Goal: Transaction & Acquisition: Register for event/course

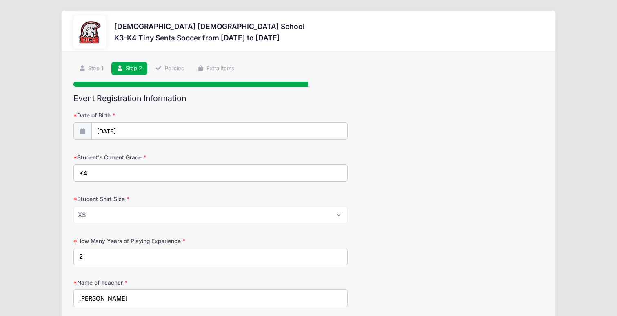
select select "XS"
select select "FL"
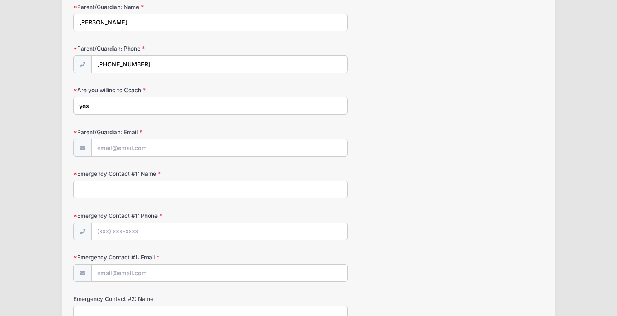
scroll to position [646, 0]
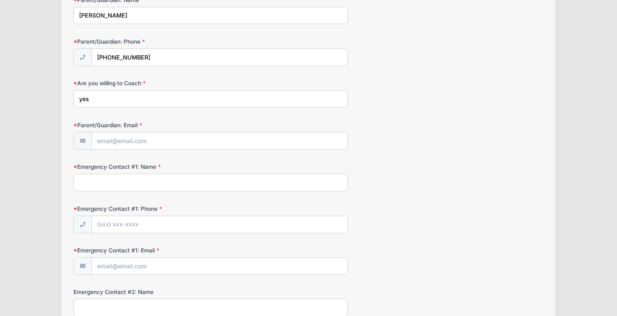
click at [145, 142] on input "Parent/Guardian: Email" at bounding box center [219, 141] width 256 height 18
type input "kmakar@goecs.org"
click at [137, 182] on input "Emergency Contact #1: Name" at bounding box center [210, 183] width 274 height 18
type input "Kate Makar"
click at [147, 228] on input "Emergency Contact #1: Phone" at bounding box center [219, 225] width 255 height 18
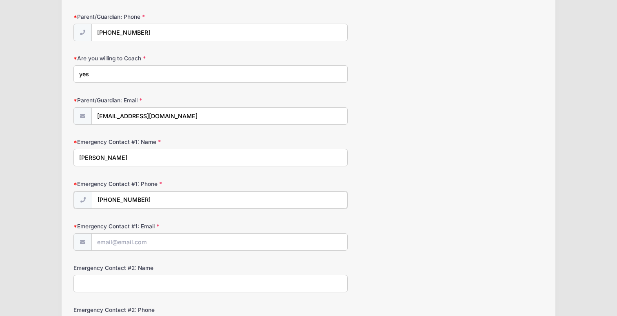
scroll to position [674, 0]
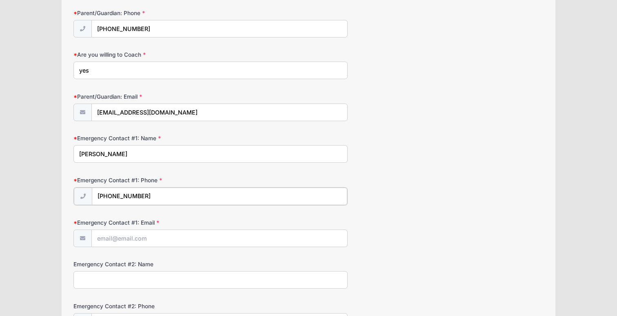
type input "(239) 431-1999"
click at [156, 242] on input "Emergency Contact #1: Email" at bounding box center [219, 238] width 255 height 18
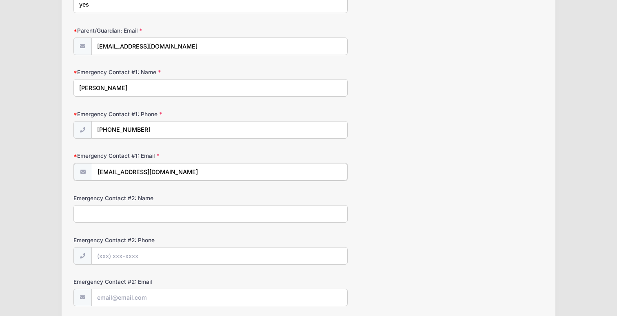
scroll to position [743, 0]
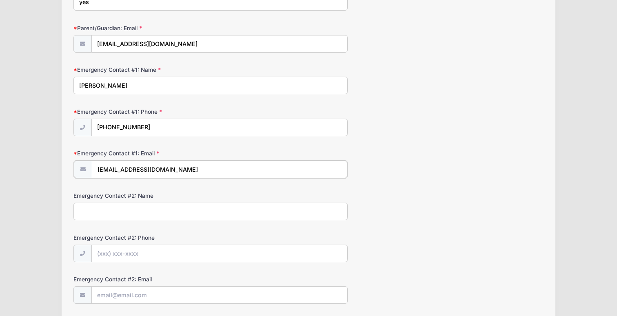
type input "kmakar@goecs.org"
click at [168, 213] on input "Emergency Contact #2: Name" at bounding box center [210, 211] width 274 height 18
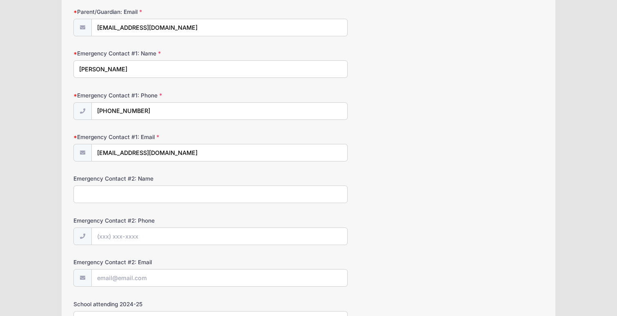
scroll to position [759, 0]
click at [174, 197] on input "Emergency Contact #2: Name" at bounding box center [210, 194] width 274 height 18
type input "Shane Makar"
click at [162, 233] on input "Emergency Contact #2: Phone" at bounding box center [219, 237] width 255 height 18
type input "(239) 464-4898"
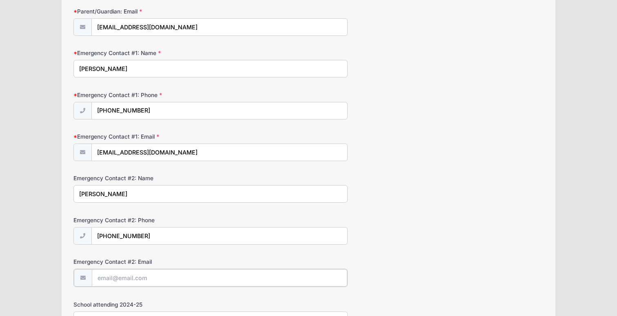
click at [160, 276] on input "Emergency Contact #2: Email" at bounding box center [219, 278] width 255 height 18
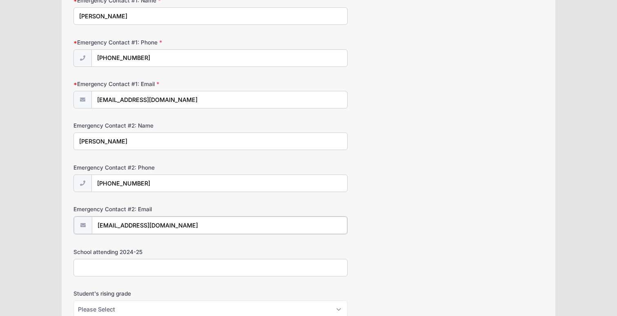
scroll to position [821, 0]
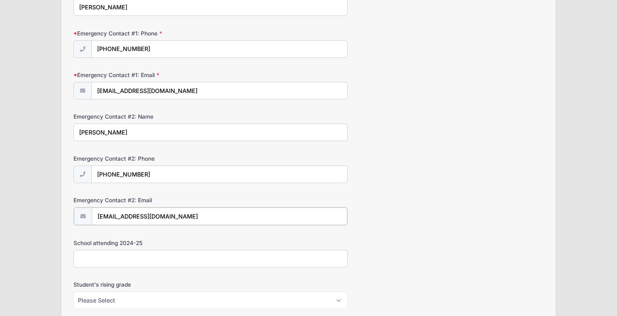
type input "skaa5755@gmail.com"
click at [163, 253] on input "School attending 2024-25" at bounding box center [210, 258] width 274 height 18
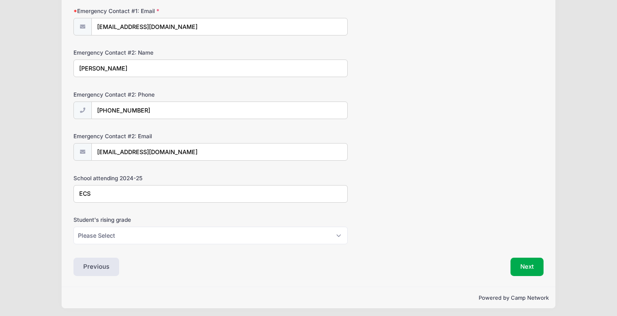
scroll to position [888, 0]
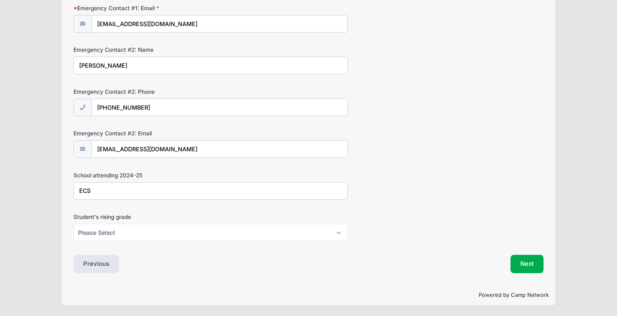
type input "ECS"
click at [160, 238] on select "Please Select K5 1st 2nd 3rd 4th 5th 6th 7th 8th" at bounding box center [210, 233] width 274 height 18
select select "K5"
click at [158, 226] on select "Please Select K5 1st 2nd 3rd 4th 5th 6th 7th 8th" at bounding box center [210, 233] width 274 height 18
click at [519, 266] on button "Next" at bounding box center [527, 264] width 33 height 19
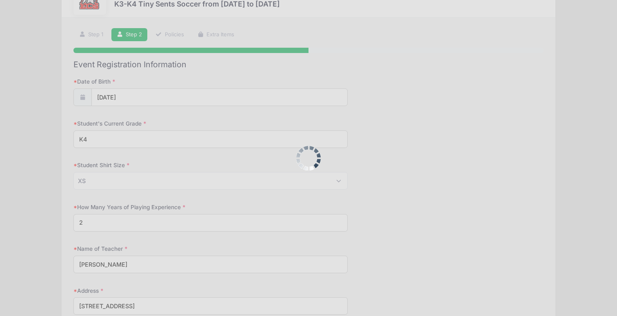
scroll to position [0, 0]
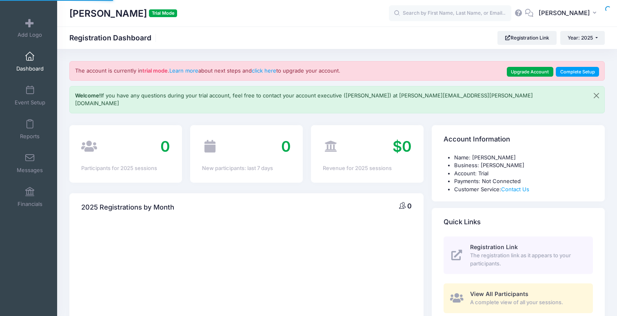
select select
click at [516, 42] on link "Registration Link" at bounding box center [526, 38] width 59 height 14
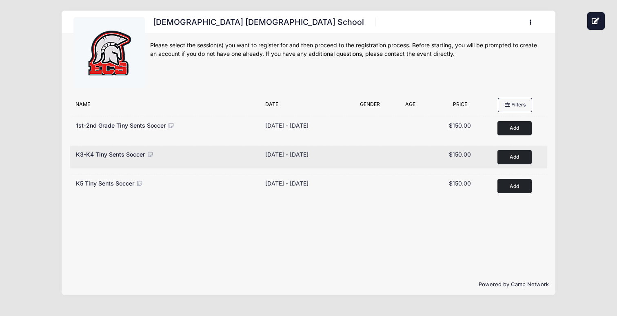
click at [510, 156] on button "Add to Cart" at bounding box center [514, 157] width 34 height 14
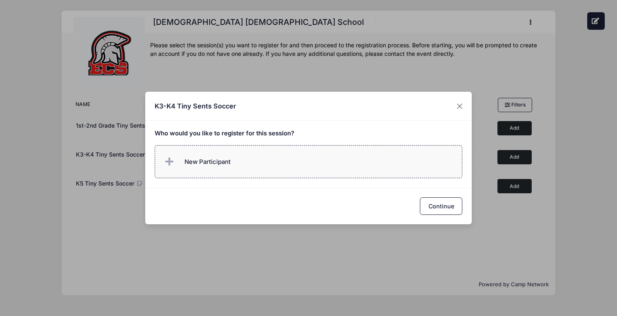
click at [185, 169] on span "New Participant" at bounding box center [197, 162] width 68 height 16
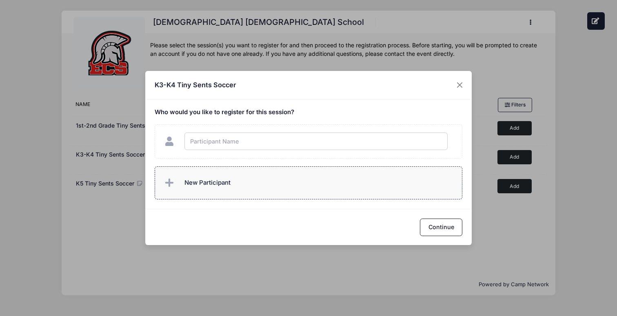
click at [178, 187] on div "Who would you like to register for this session?" at bounding box center [308, 154] width 326 height 109
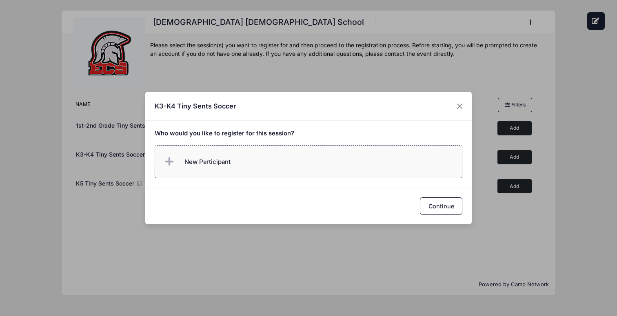
click at [220, 158] on span "New Participant" at bounding box center [207, 162] width 46 height 9
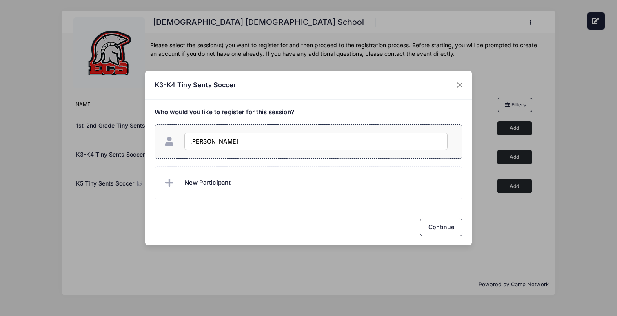
type input "[PERSON_NAME]"
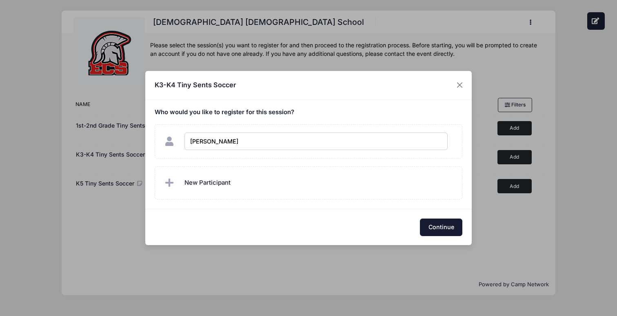
checkbox input "true"
click at [428, 226] on button "Continue" at bounding box center [441, 228] width 42 height 18
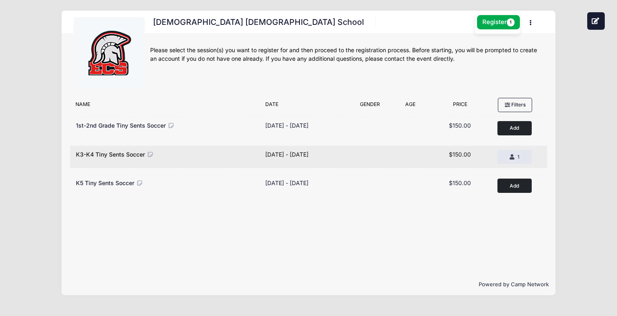
click at [127, 157] on span "K3-K4 Tiny Sents Soccer" at bounding box center [110, 154] width 69 height 7
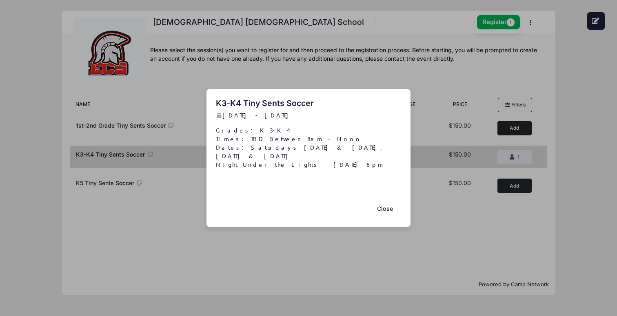
click at [382, 206] on button "Close" at bounding box center [385, 209] width 33 height 18
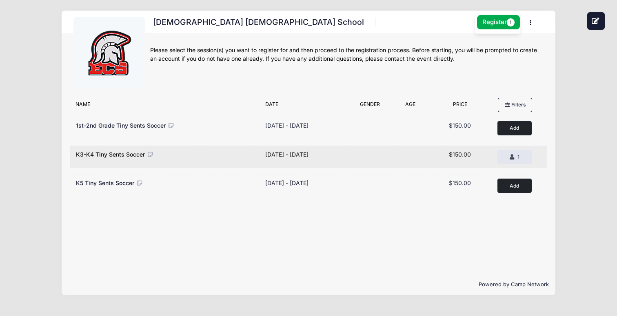
click at [124, 155] on span "K3-K4 Tiny Sents Soccer" at bounding box center [110, 154] width 69 height 7
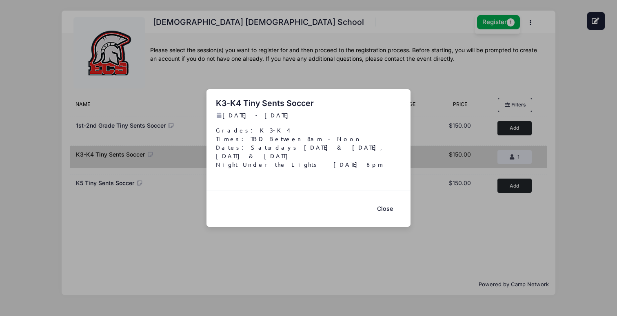
click at [381, 204] on button "Close" at bounding box center [385, 209] width 33 height 18
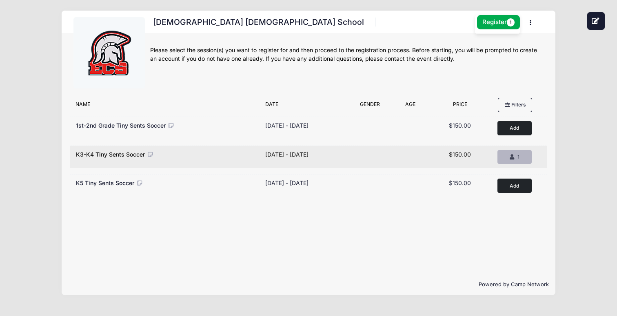
click at [513, 158] on icon "button" at bounding box center [513, 158] width 7 height 0
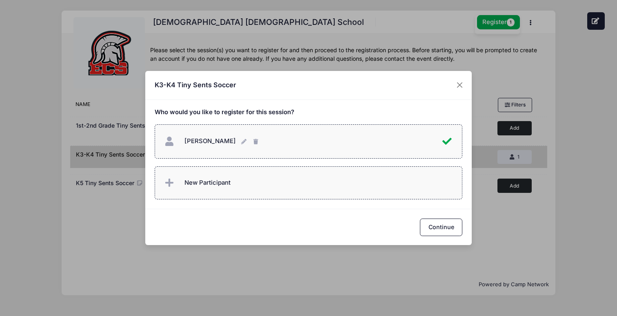
click at [195, 178] on span "New Participant" at bounding box center [207, 182] width 46 height 9
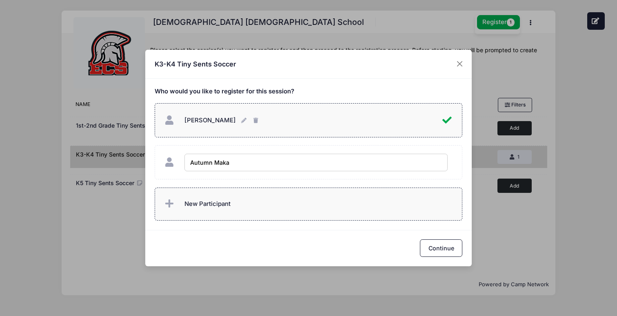
type input "[PERSON_NAME]"
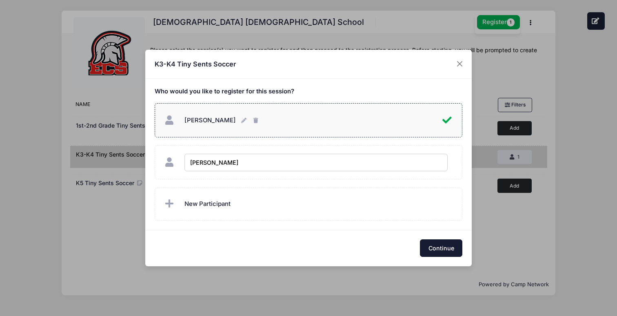
checkbox input "true"
click at [441, 248] on button "Continue" at bounding box center [441, 249] width 42 height 18
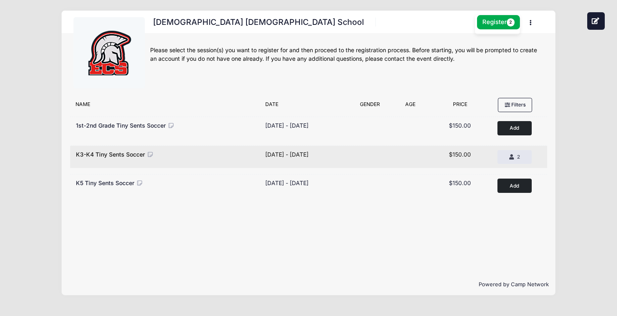
click at [427, 155] on div "Age Range" at bounding box center [410, 157] width 42 height 14
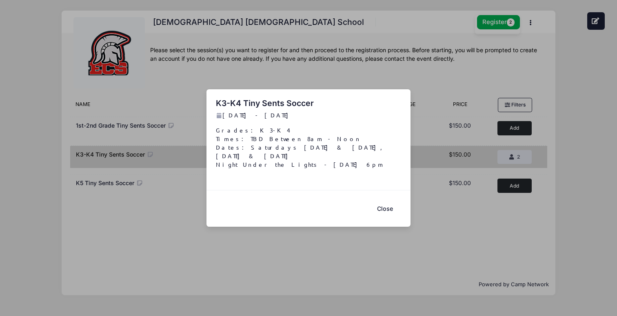
click at [381, 207] on button "Close" at bounding box center [385, 209] width 33 height 18
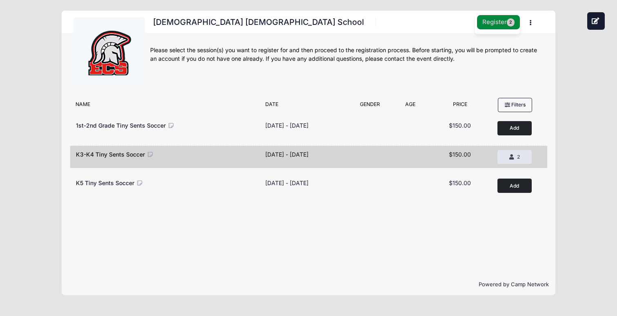
click at [492, 29] on button "Register 2" at bounding box center [498, 22] width 43 height 14
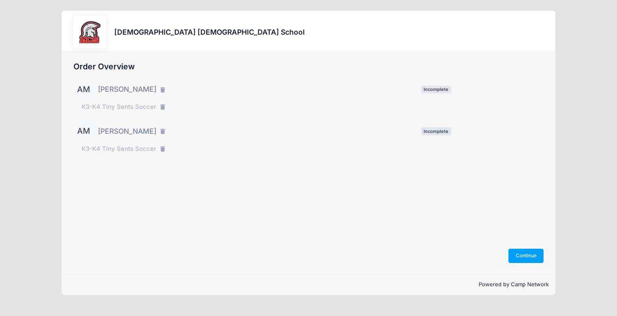
click at [129, 89] on span "[PERSON_NAME]" at bounding box center [127, 89] width 58 height 11
click at [420, 89] on div "AM [PERSON_NAME] Incomplete" at bounding box center [308, 89] width 470 height 20
click at [430, 88] on span "Incomplete" at bounding box center [436, 90] width 30 height 8
click at [106, 89] on span "[PERSON_NAME]" at bounding box center [127, 89] width 58 height 11
click at [82, 82] on div "AM" at bounding box center [83, 89] width 20 height 20
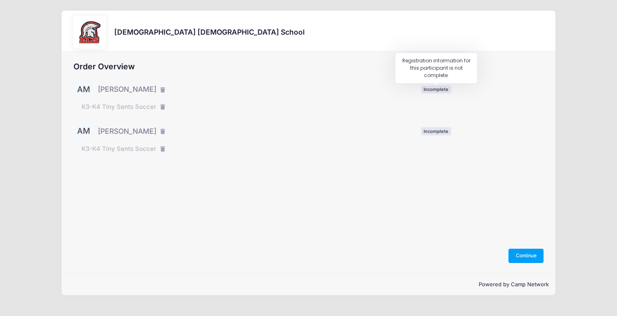
click at [437, 88] on span "Incomplete" at bounding box center [436, 90] width 30 height 8
click at [526, 257] on button "Continue" at bounding box center [525, 256] width 35 height 14
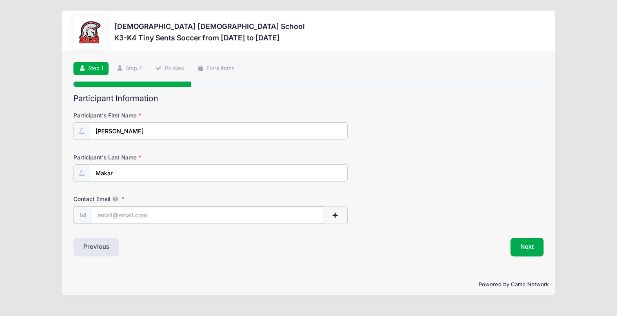
click at [161, 218] on input "Contact Email" at bounding box center [208, 215] width 233 height 18
type input "[EMAIL_ADDRESS][DOMAIN_NAME]"
click at [526, 252] on button "Next" at bounding box center [527, 246] width 33 height 19
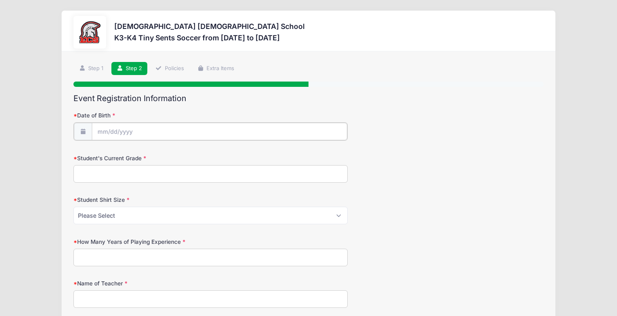
click at [140, 131] on input "Date of Birth" at bounding box center [219, 132] width 255 height 18
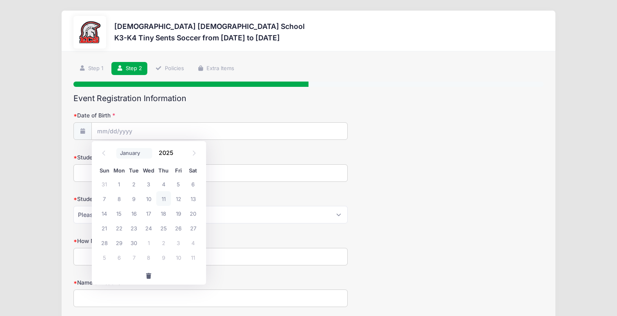
click at [148, 153] on select "January February March April May June July August September October November De…" at bounding box center [134, 153] width 36 height 11
select select "11"
click at [121, 181] on span "1" at bounding box center [119, 184] width 15 height 15
type input "12/01/2025"
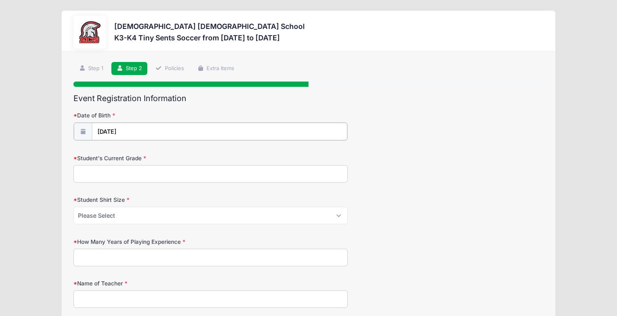
click at [138, 128] on input "12/01/2025" at bounding box center [219, 132] width 255 height 18
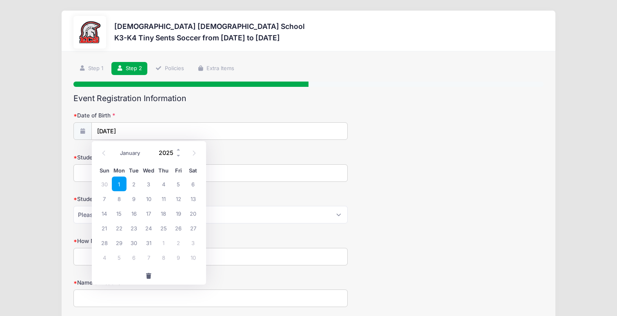
click at [175, 152] on input "2025" at bounding box center [168, 153] width 27 height 12
click at [176, 156] on span at bounding box center [179, 156] width 6 height 6
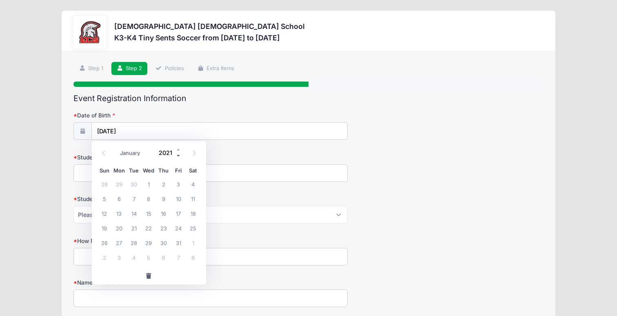
click at [176, 156] on span at bounding box center [179, 156] width 6 height 6
type input "2020"
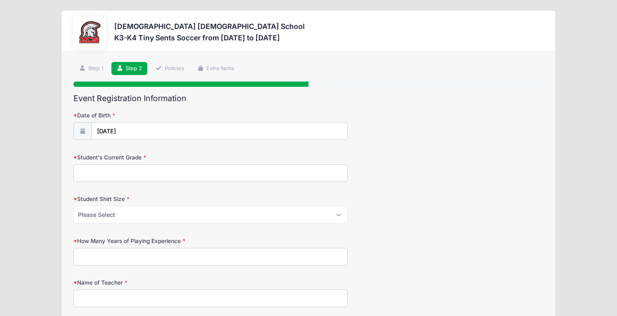
click at [159, 172] on input "Student's Current Grade" at bounding box center [210, 173] width 274 height 18
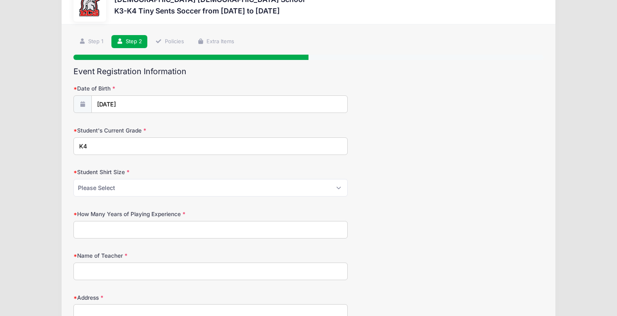
scroll to position [28, 0]
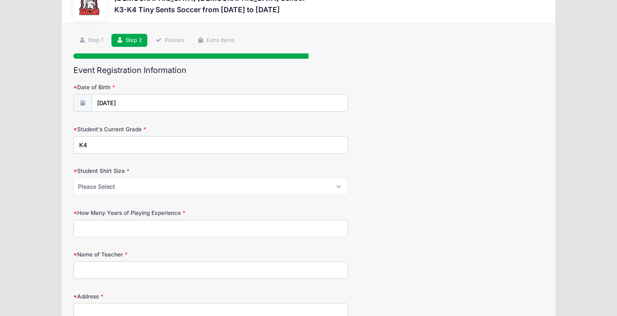
type input "K4"
click at [159, 183] on select "Please Select XS S M L XL XXL" at bounding box center [210, 187] width 274 height 18
select select "XS"
click at [147, 226] on input "How Many Years of Playing Experience" at bounding box center [210, 229] width 274 height 18
type input "2"
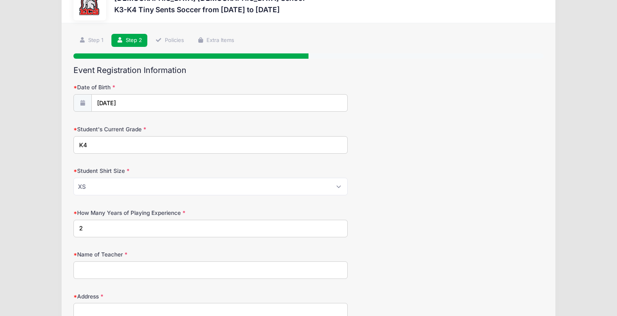
click at [165, 270] on input "Name of Teacher" at bounding box center [210, 271] width 274 height 18
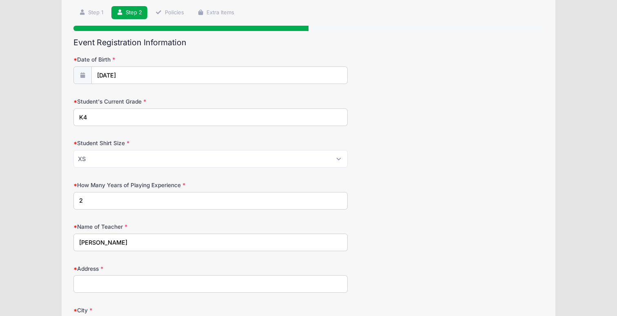
scroll to position [80, 0]
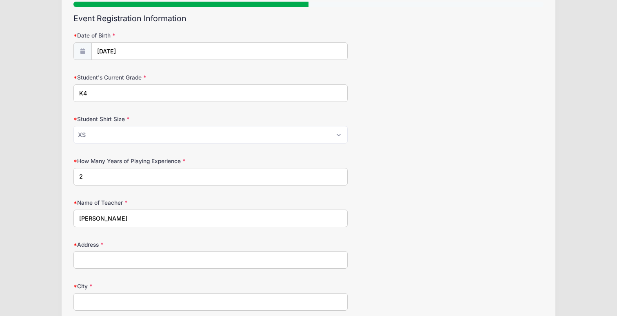
type input "Schild"
click at [129, 259] on input "Address" at bounding box center [210, 260] width 274 height 18
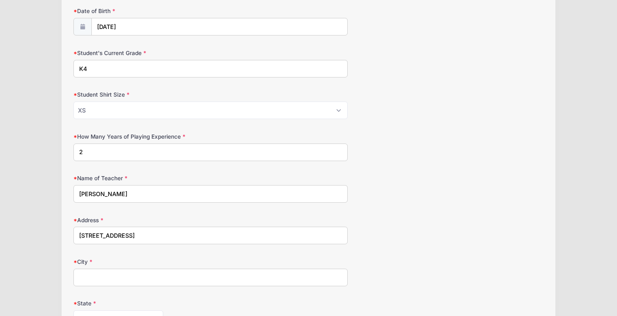
scroll to position [109, 0]
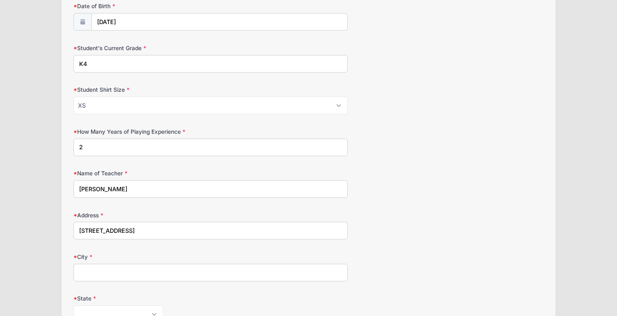
type input "[STREET_ADDRESS]"
click at [128, 271] on input "City" at bounding box center [210, 273] width 274 height 18
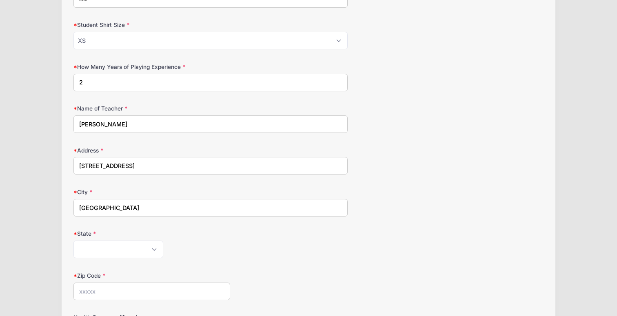
scroll to position [175, 0]
type input "[GEOGRAPHIC_DATA]"
click at [100, 251] on select "[US_STATE] [US_STATE] [US_STATE] [US_STATE] [US_STATE] Armed Forces Africa Arme…" at bounding box center [118, 249] width 90 height 18
select select "FL"
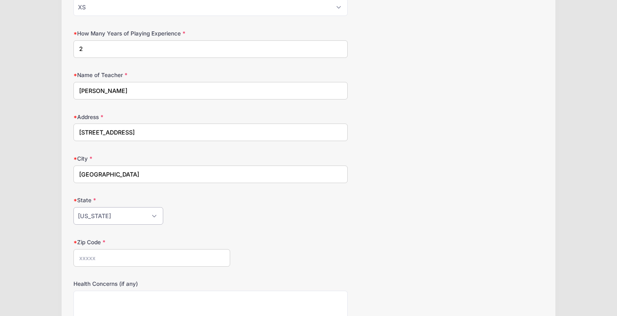
scroll to position [209, 0]
click at [113, 260] on input "Zip Code" at bounding box center [151, 258] width 157 height 18
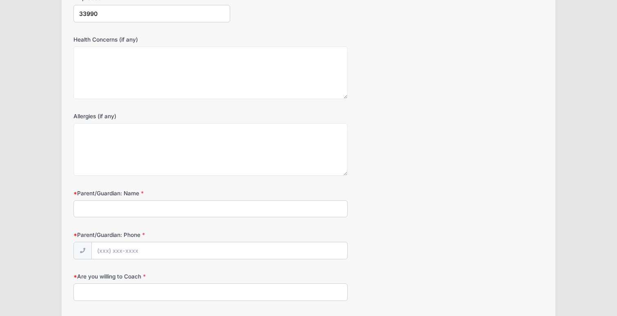
scroll to position [463, 0]
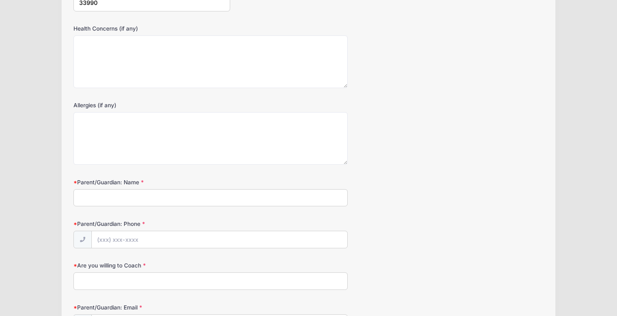
type input "33990"
click at [109, 194] on input "Parent/Guardian: Name" at bounding box center [210, 198] width 274 height 18
type input "[PERSON_NAME]"
click at [115, 238] on input "Parent/Guardian: Phone" at bounding box center [219, 240] width 255 height 18
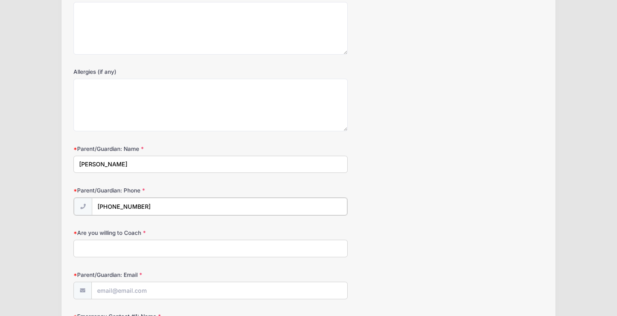
scroll to position [498, 0]
type input "[PHONE_NUMBER]"
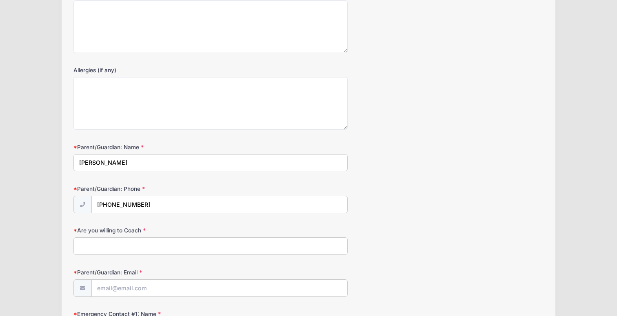
click at [103, 258] on form "Date of Birth 12/01/2025 Student's Current Grade K4 Student Shirt Size Please S…" at bounding box center [308, 122] width 470 height 1018
click at [102, 244] on input "Are you willing to Coach" at bounding box center [210, 247] width 274 height 18
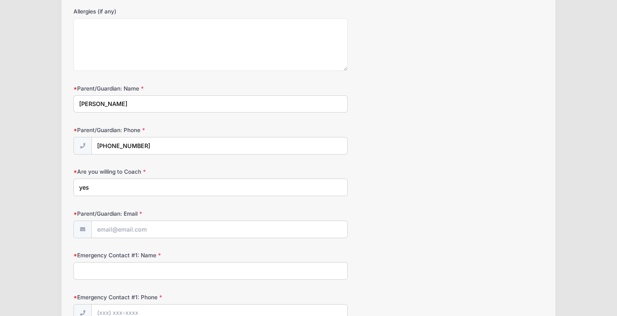
scroll to position [557, 0]
type input "yes"
click at [127, 229] on input "Parent/Guardian: Email" at bounding box center [219, 230] width 255 height 18
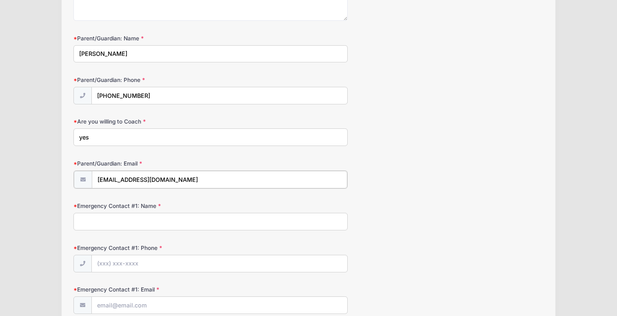
scroll to position [626, 0]
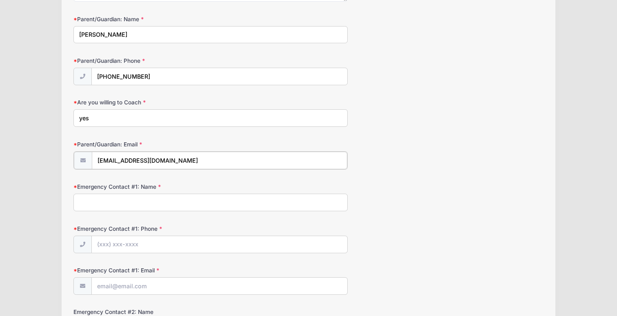
type input "[EMAIL_ADDRESS][DOMAIN_NAME]"
click at [113, 201] on input "Emergency Contact #1: Name" at bounding box center [210, 202] width 274 height 18
type input "[PERSON_NAME]"
click at [119, 240] on input "Emergency Contact #1: Phone" at bounding box center [219, 244] width 255 height 18
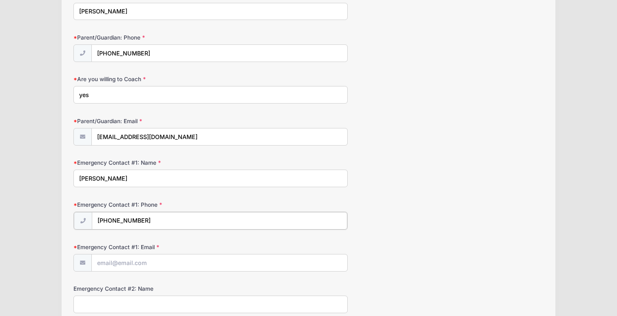
scroll to position [650, 0]
type input "[PHONE_NUMBER]"
click at [122, 268] on input "Emergency Contact #1: Email" at bounding box center [219, 262] width 255 height 18
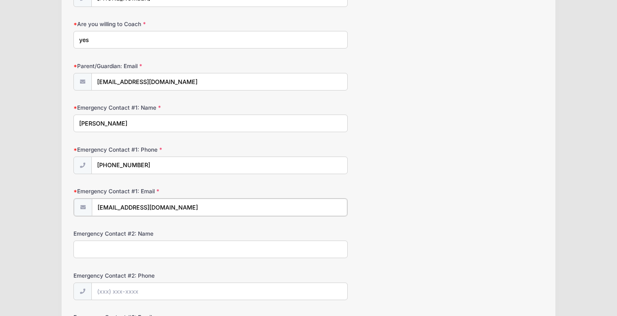
scroll to position [710, 0]
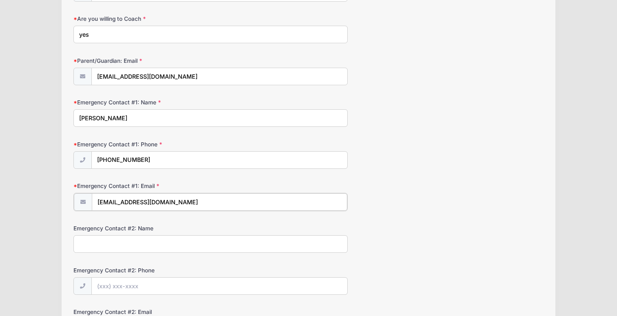
type input "[EMAIL_ADDRESS][DOMAIN_NAME]"
click at [121, 247] on input "Emergency Contact #2: Name" at bounding box center [210, 244] width 274 height 18
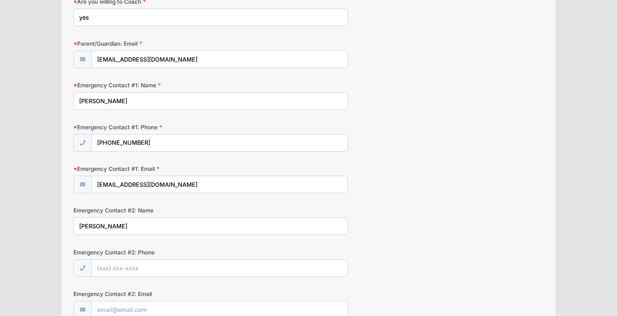
scroll to position [728, 0]
type input "S"
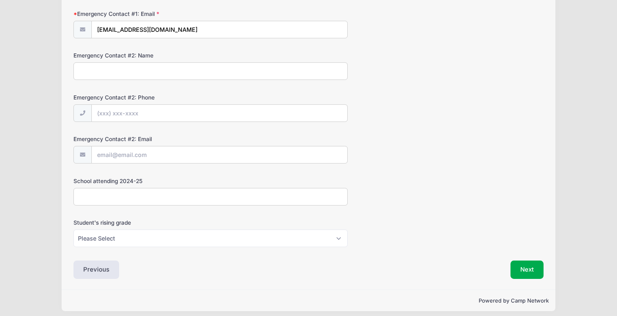
scroll to position [888, 0]
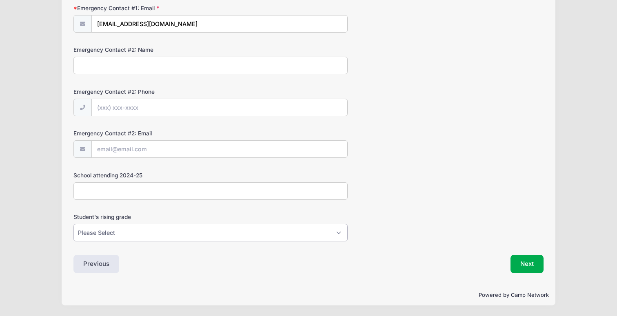
click at [136, 233] on select "Please Select K5 1st 2nd 3rd 4th 5th 6th 7th 8th" at bounding box center [210, 233] width 274 height 18
select select "K5"
click at [131, 184] on input "School attending 2024-25" at bounding box center [210, 191] width 274 height 18
type input "Ecs"
click at [516, 264] on button "Next" at bounding box center [527, 264] width 33 height 19
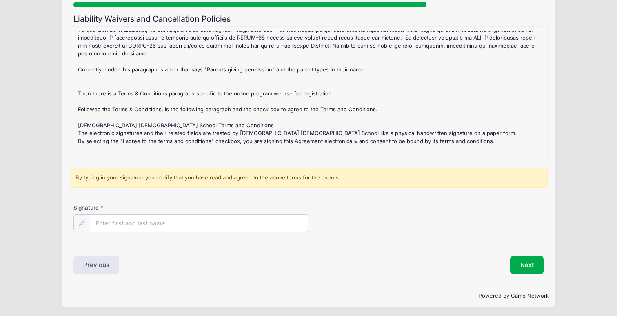
scroll to position [80, 0]
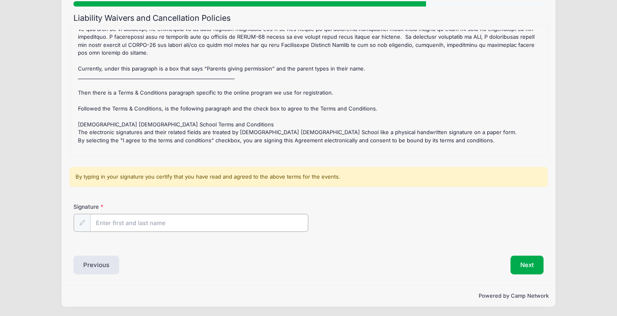
click at [189, 220] on input "Signature" at bounding box center [199, 223] width 218 height 18
type input "[PERSON_NAME]"
click at [528, 268] on button "Next" at bounding box center [527, 264] width 33 height 19
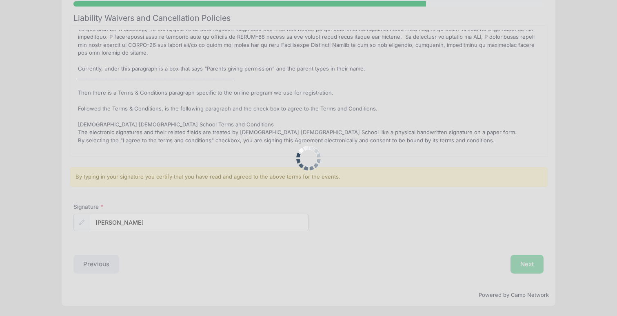
scroll to position [0, 0]
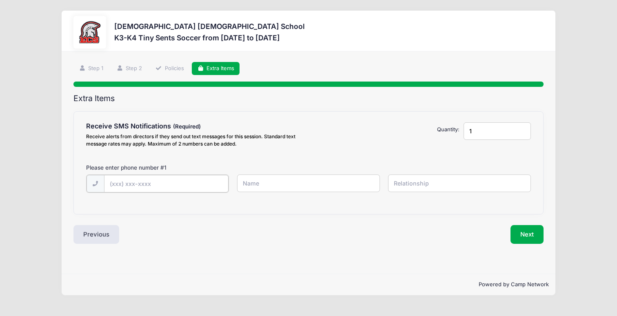
click at [171, 190] on input "text" at bounding box center [166, 184] width 124 height 18
type input "[PHONE_NUMBER]"
click at [256, 182] on input "text" at bounding box center [308, 184] width 143 height 18
type input "[PERSON_NAME]"
click at [426, 187] on input "text" at bounding box center [459, 184] width 143 height 18
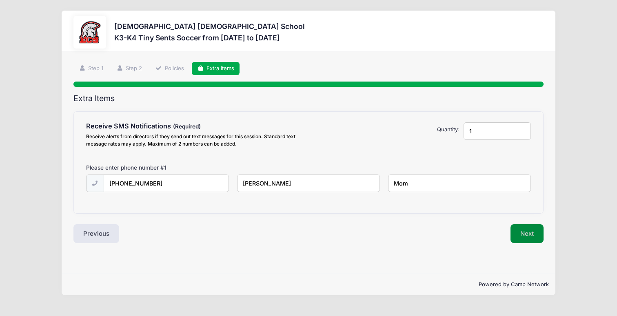
type input "Mom"
click at [523, 233] on button "Next" at bounding box center [527, 233] width 33 height 19
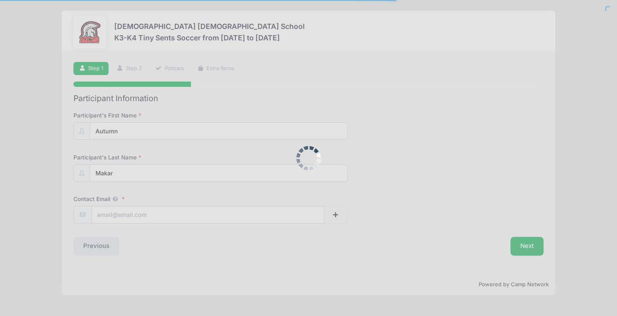
click at [232, 202] on div at bounding box center [308, 158] width 617 height 316
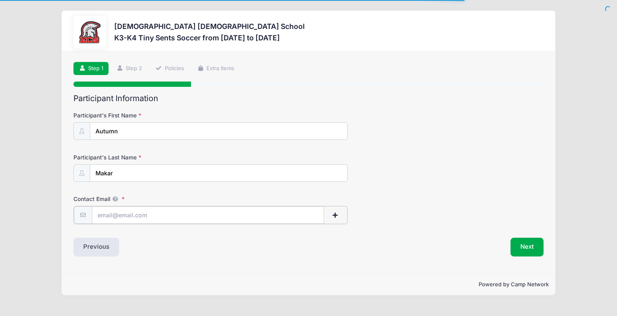
click at [186, 220] on input "Contact Email" at bounding box center [208, 215] width 233 height 18
type input "[EMAIL_ADDRESS][DOMAIN_NAME]"
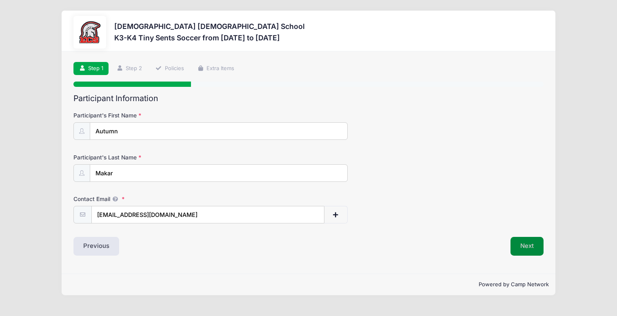
click at [516, 239] on button "Next" at bounding box center [527, 246] width 33 height 19
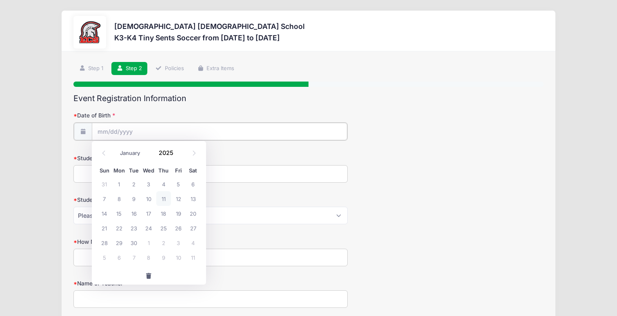
click at [228, 137] on input "Date of Birth" at bounding box center [219, 132] width 255 height 18
click at [136, 158] on div "January February March April May June July August September October November [D…" at bounding box center [149, 151] width 78 height 14
click at [135, 154] on select "January February March April May June July August September October November De…" at bounding box center [134, 153] width 36 height 11
select select "9"
click at [178, 215] on span "17" at bounding box center [178, 213] width 15 height 15
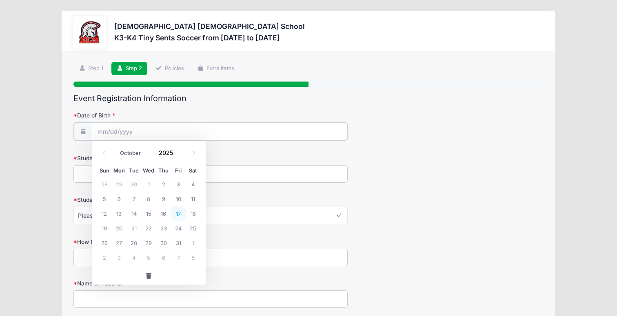
type input "[DATE]"
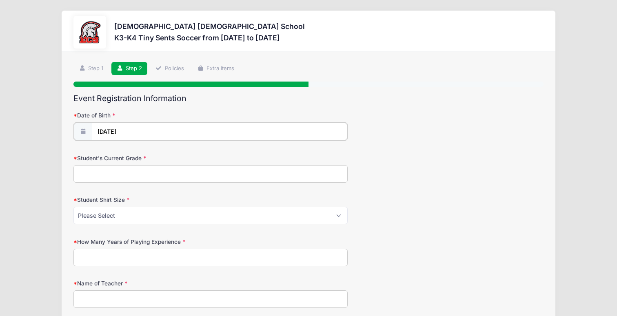
click at [138, 134] on input "[DATE]" at bounding box center [219, 132] width 255 height 18
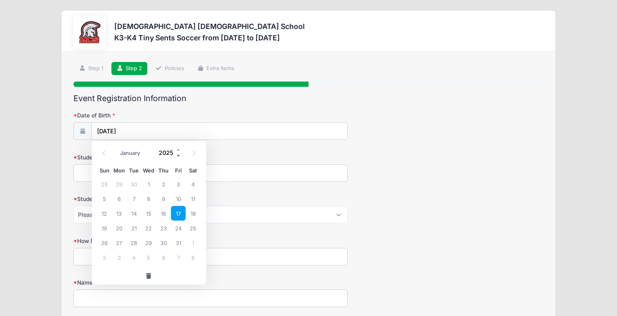
click at [179, 157] on span at bounding box center [179, 156] width 6 height 6
click at [179, 149] on span at bounding box center [179, 150] width 6 height 6
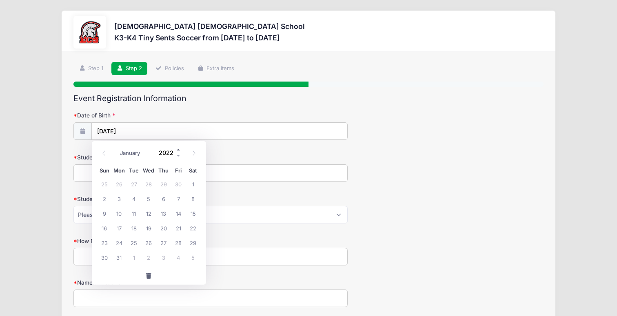
click at [179, 149] on span at bounding box center [179, 150] width 6 height 6
click at [178, 155] on span at bounding box center [179, 156] width 6 height 6
type input "2022"
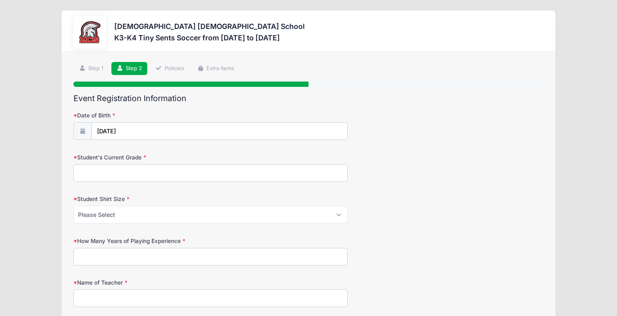
click at [178, 174] on input "Student's Current Grade" at bounding box center [210, 173] width 274 height 18
type input "K3"
click at [164, 215] on select "Please Select XS S M L XL XXL" at bounding box center [210, 215] width 274 height 18
select select "XS"
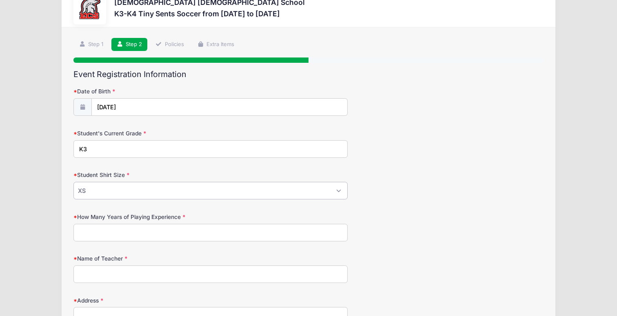
scroll to position [40, 0]
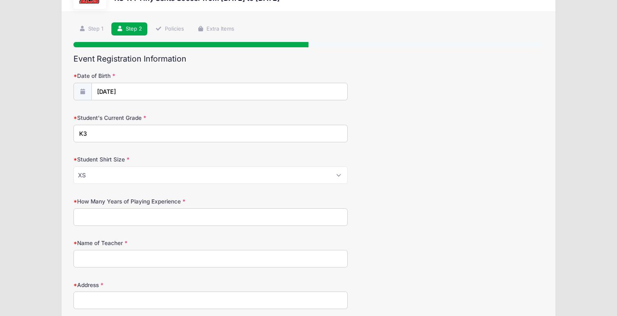
click at [139, 218] on input "How Many Years of Playing Experience" at bounding box center [210, 218] width 274 height 18
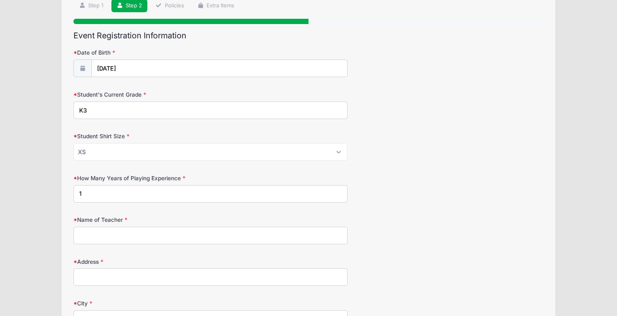
type input "1"
click at [149, 231] on input "Name of Teacher" at bounding box center [210, 236] width 274 height 18
click at [142, 232] on input "Name of Teacher" at bounding box center [210, 236] width 274 height 18
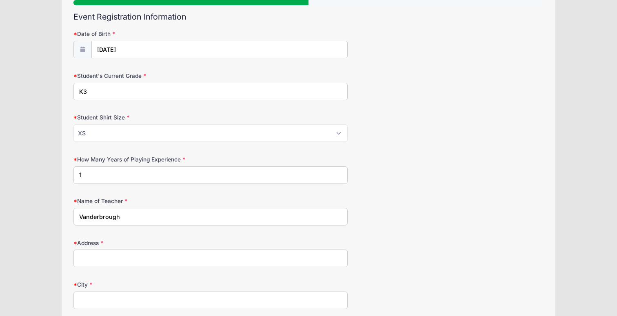
scroll to position [82, 0]
type input "Vanderbrough"
click at [112, 255] on input "Address" at bounding box center [210, 258] width 274 height 18
type input "[STREET_ADDRESS]"
type input "[GEOGRAPHIC_DATA]"
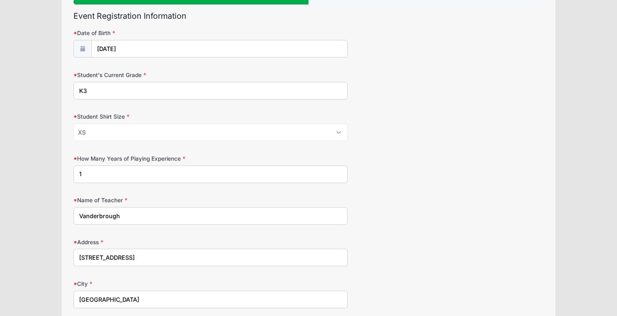
select select "FL"
type input "33990"
type input "[PHONE_NUMBER]"
type input "[EMAIL_ADDRESS][DOMAIN_NAME]"
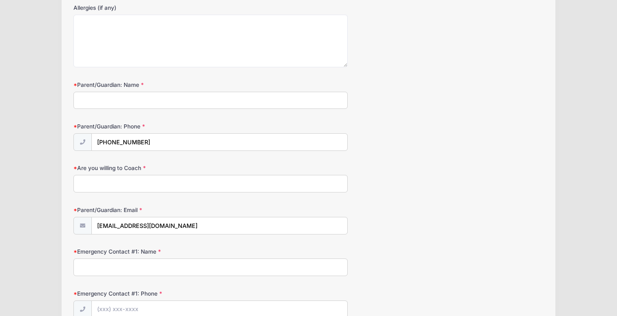
scroll to position [571, 0]
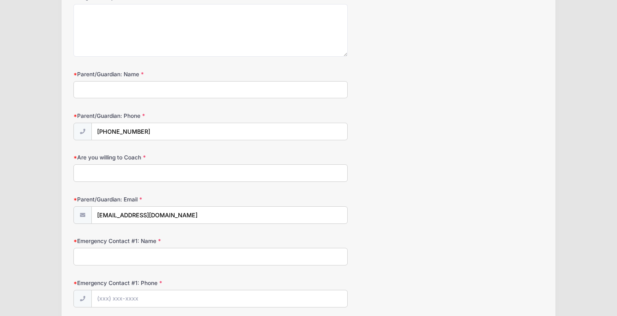
click at [113, 89] on input "Parent/Guardian: Name" at bounding box center [210, 90] width 274 height 18
type input "[PERSON_NAME]"
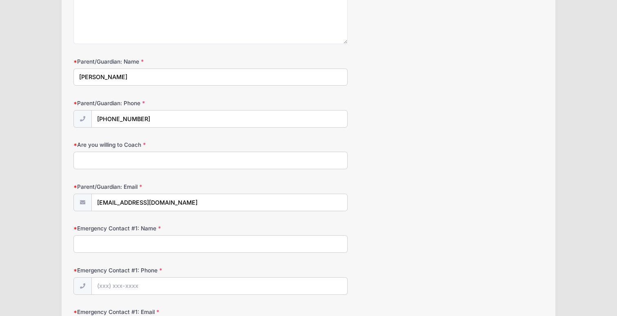
click at [132, 163] on input "Are you willing to Coach" at bounding box center [210, 161] width 274 height 18
type input "yes"
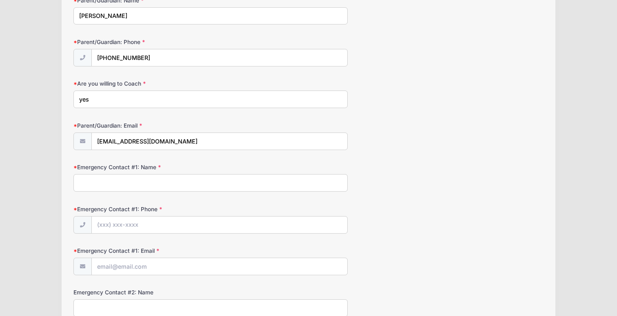
scroll to position [649, 0]
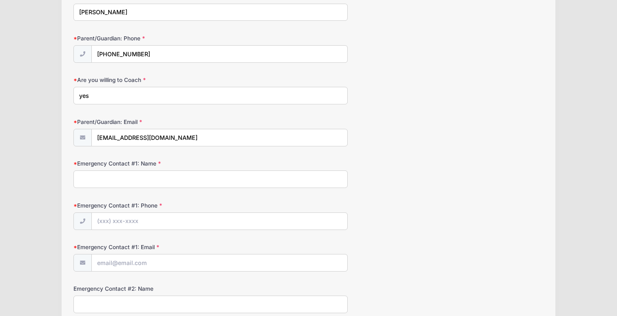
click at [131, 183] on input "Emergency Contact #1: Name" at bounding box center [210, 180] width 274 height 18
type input "[PERSON_NAME]"
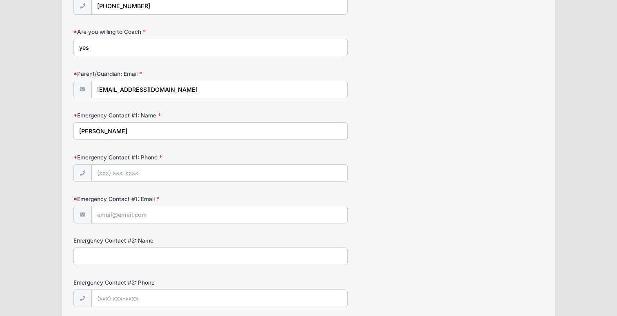
scroll to position [700, 0]
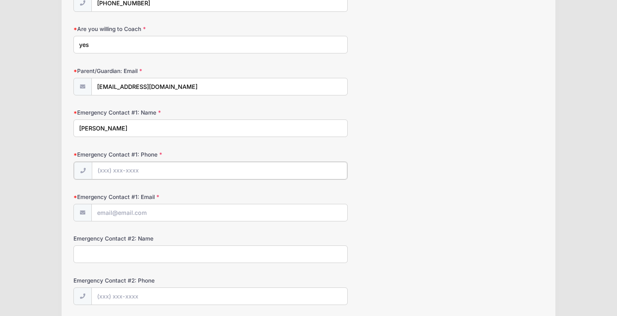
click at [125, 171] on input "Emergency Contact #1: Phone" at bounding box center [219, 171] width 255 height 18
type input "[PHONE_NUMBER]"
click at [148, 208] on input "Emergency Contact #1: Email" at bounding box center [219, 213] width 255 height 18
type input "[EMAIL_ADDRESS][DOMAIN_NAME]"
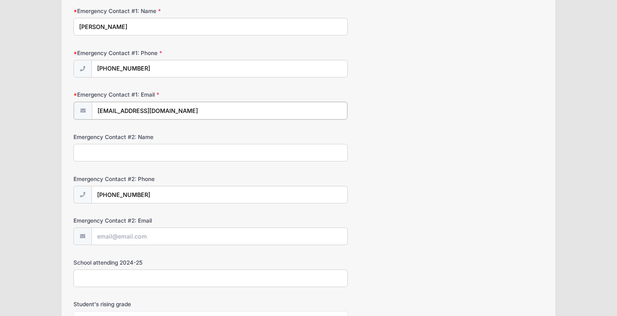
scroll to position [803, 0]
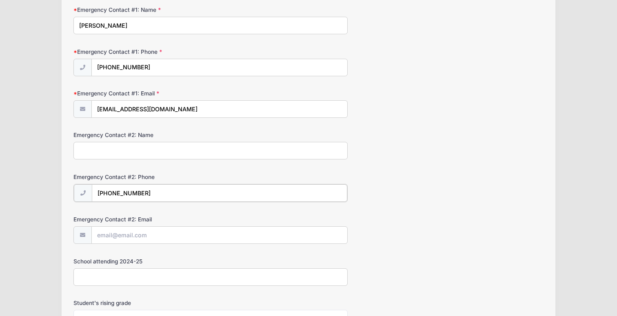
click at [157, 194] on input "[PHONE_NUMBER]" at bounding box center [219, 193] width 255 height 18
type input "(2"
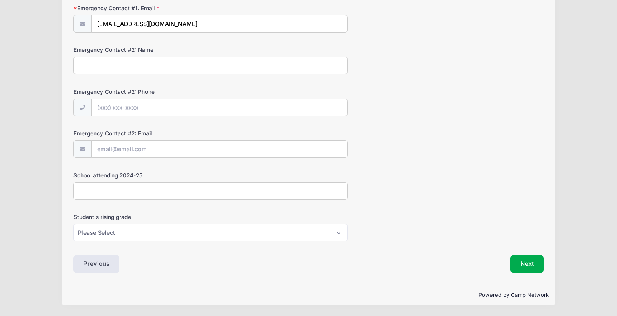
scroll to position [888, 0]
click at [243, 192] on input "School attending 2024-25" at bounding box center [210, 191] width 274 height 18
type input "Ecs"
click at [157, 231] on select "Please Select K5 1st 2nd 3rd 4th 5th 6th 7th 8th" at bounding box center [210, 233] width 274 height 18
click at [531, 259] on button "Next" at bounding box center [527, 264] width 33 height 19
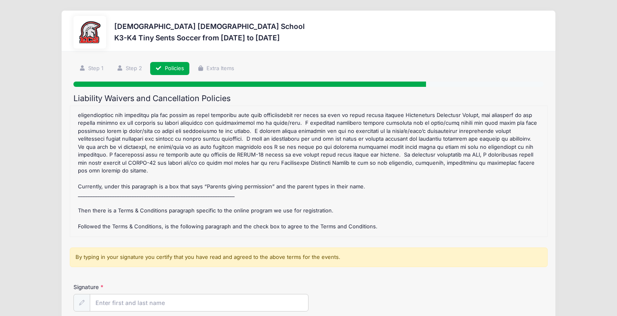
scroll to position [92, 0]
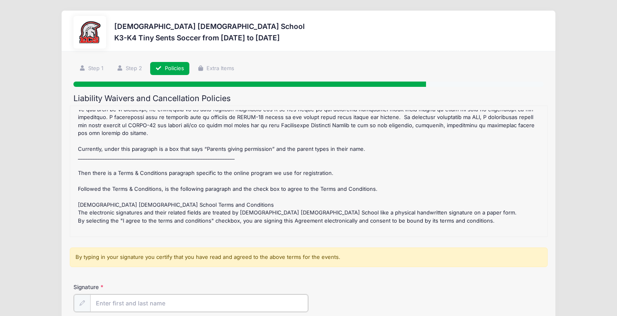
click at [162, 300] on input "Signature" at bounding box center [199, 304] width 218 height 18
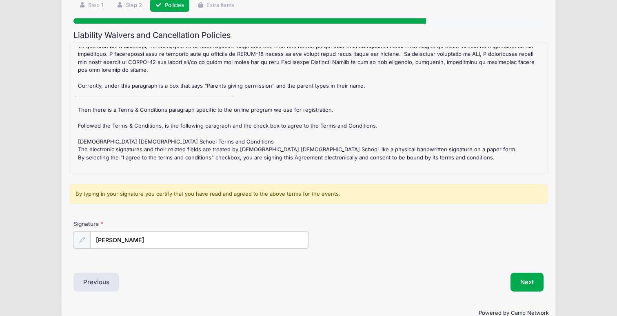
scroll to position [81, 0]
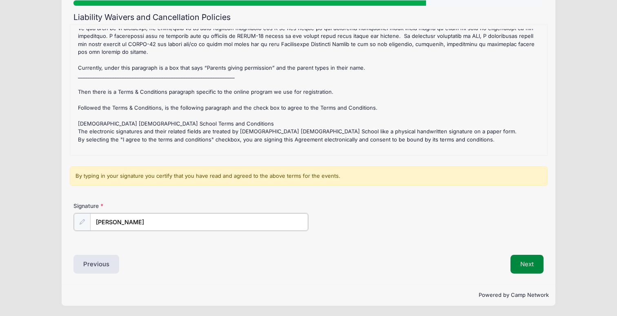
type input "[PERSON_NAME]"
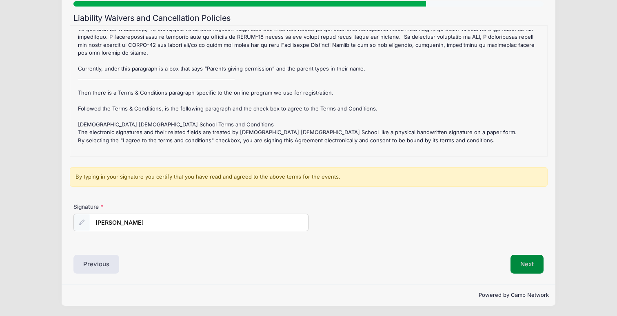
click at [528, 268] on button "Next" at bounding box center [527, 264] width 33 height 19
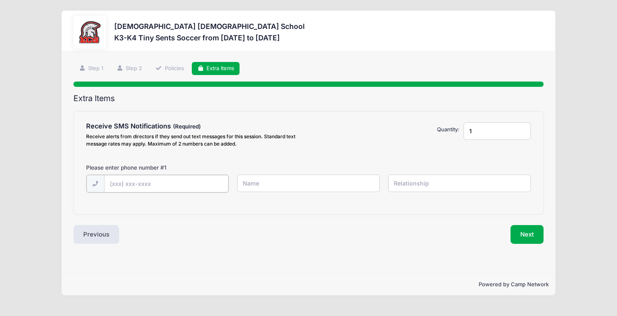
click at [205, 188] on input "text" at bounding box center [166, 184] width 124 height 18
type input "[PHONE_NUMBER]"
click at [247, 183] on input "text" at bounding box center [308, 184] width 143 height 18
type input "[PERSON_NAME]"
click at [442, 181] on input "text" at bounding box center [459, 184] width 143 height 18
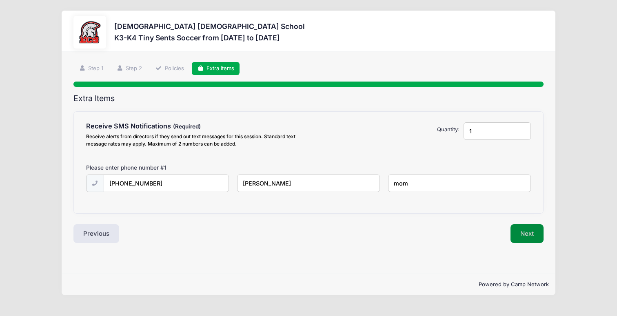
type input "mom"
click at [539, 236] on button "Next" at bounding box center [527, 233] width 33 height 19
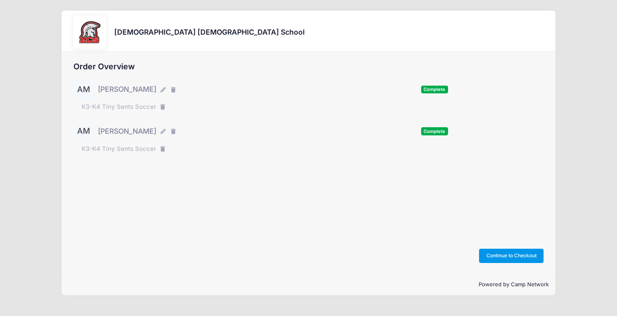
click at [519, 257] on button "Continue to Checkout" at bounding box center [511, 256] width 64 height 14
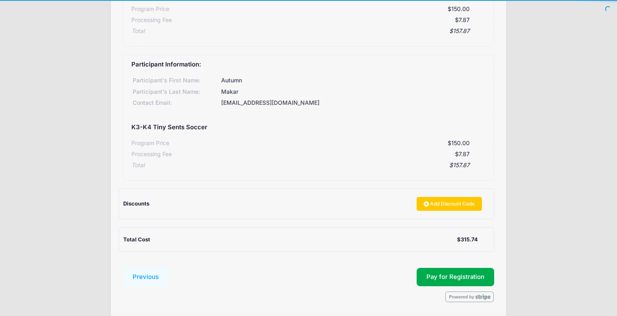
scroll to position [187, 0]
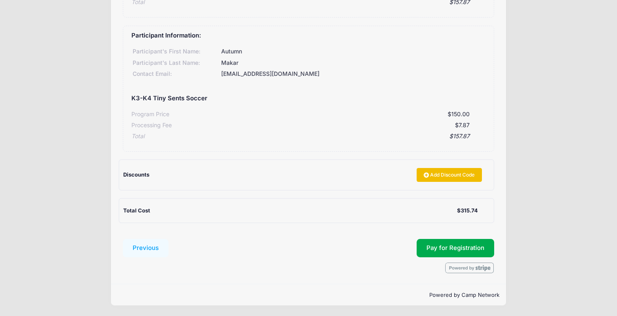
click at [460, 176] on link "Add Discount Code" at bounding box center [449, 175] width 65 height 14
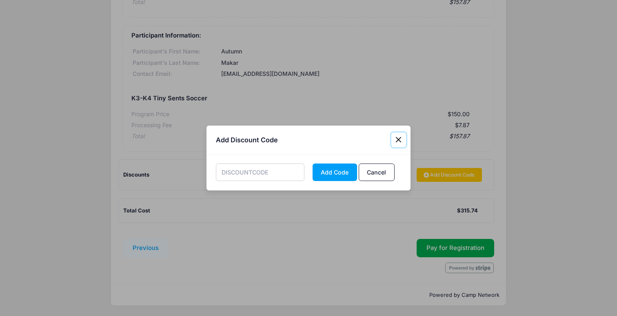
click at [398, 143] on button "Close" at bounding box center [398, 140] width 15 height 15
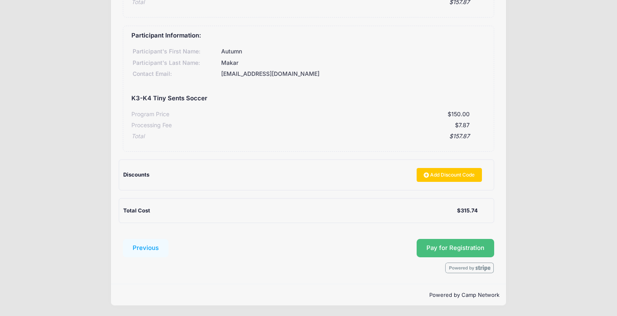
click at [464, 246] on button "Pay for Registration" at bounding box center [456, 248] width 78 height 19
